Goal: Information Seeking & Learning: Learn about a topic

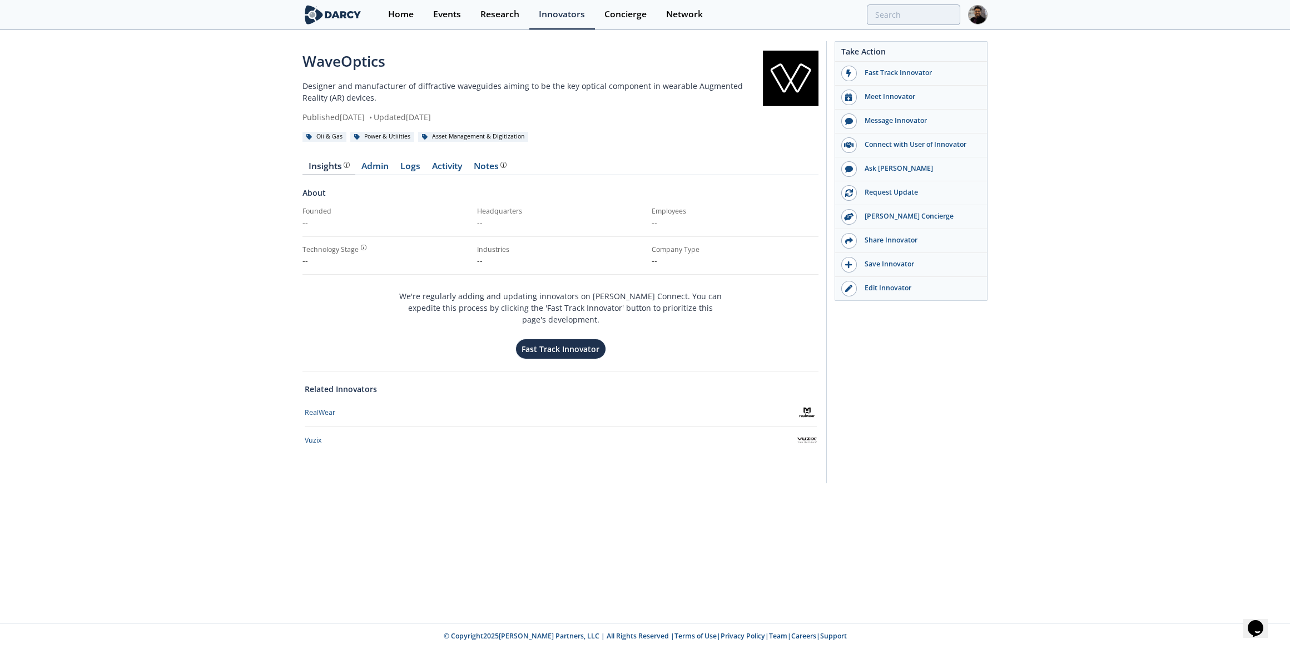
click at [315, 430] on div "Vuzix" at bounding box center [561, 439] width 512 height 19
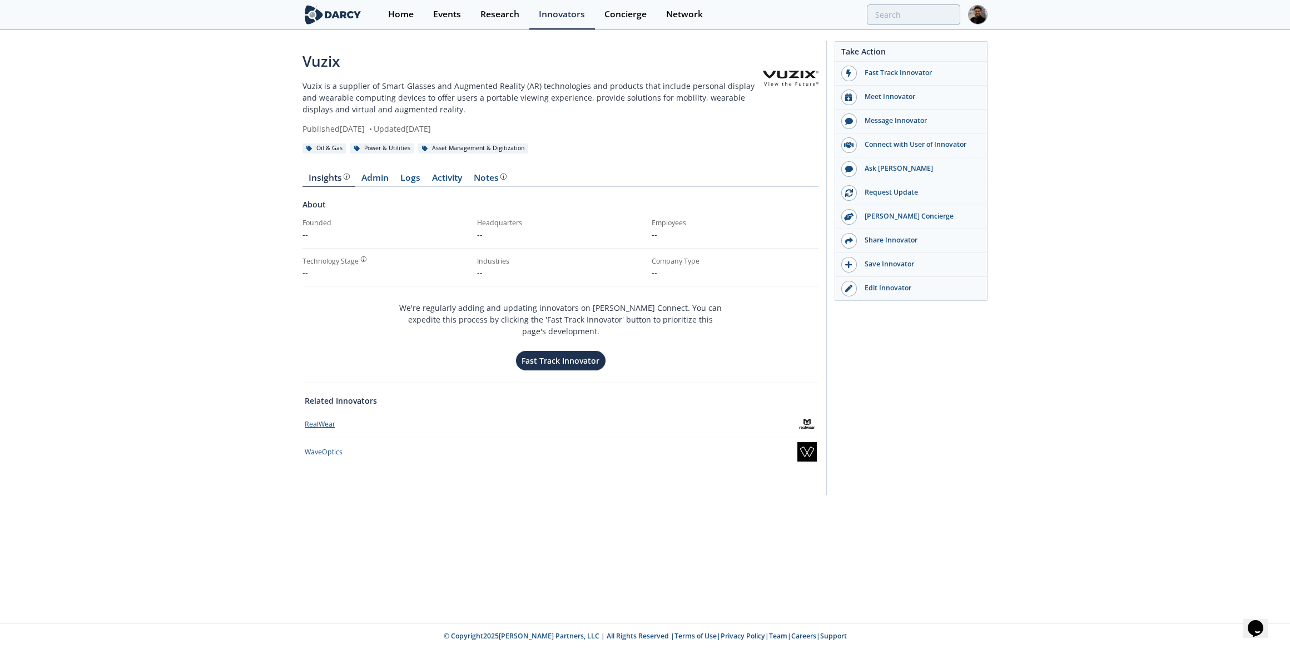
click at [318, 419] on div "RealWear" at bounding box center [320, 424] width 31 height 10
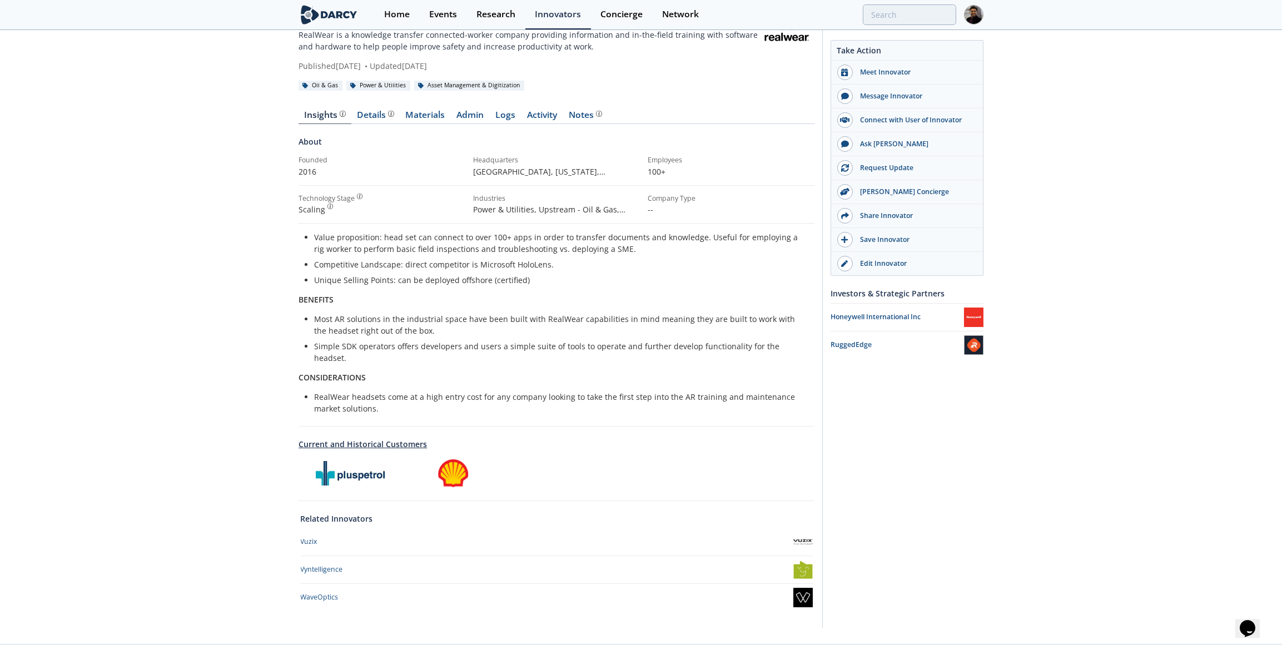
scroll to position [58, 0]
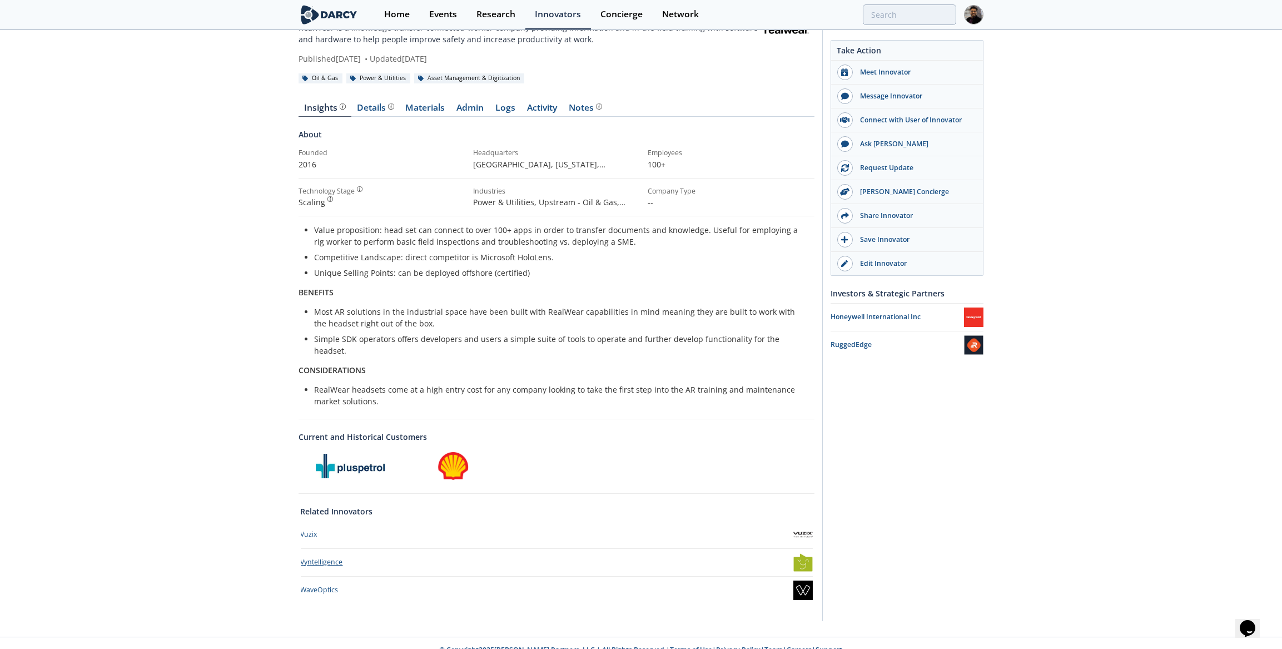
click at [324, 557] on div "Vyntelligence" at bounding box center [322, 562] width 42 height 10
